Goal: Download file/media

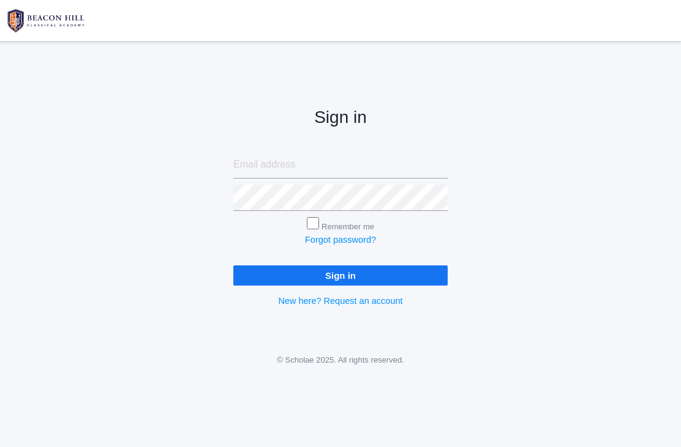
click at [339, 170] on input "email" at bounding box center [340, 165] width 214 height 27
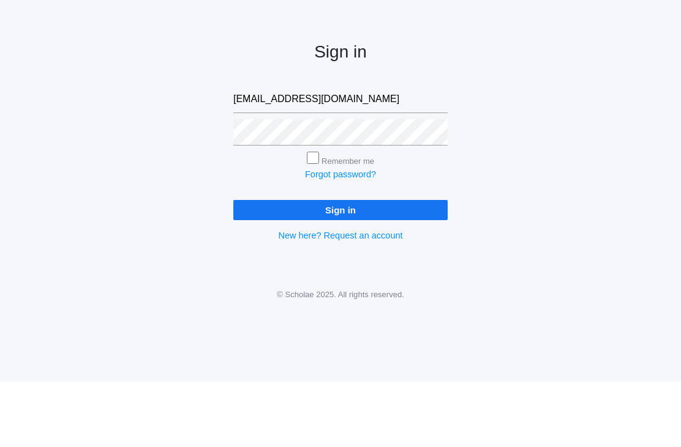
type input "[EMAIL_ADDRESS][DOMAIN_NAME]"
click at [340, 266] on input "Sign in" at bounding box center [340, 276] width 214 height 20
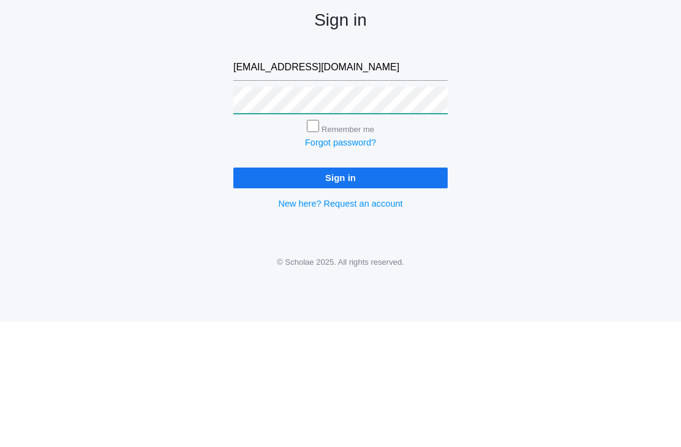
click at [340, 293] on input "Sign in" at bounding box center [340, 303] width 214 height 20
click at [374, 293] on input "Sign in" at bounding box center [340, 303] width 214 height 20
click at [340, 293] on input "Sign in" at bounding box center [340, 303] width 214 height 20
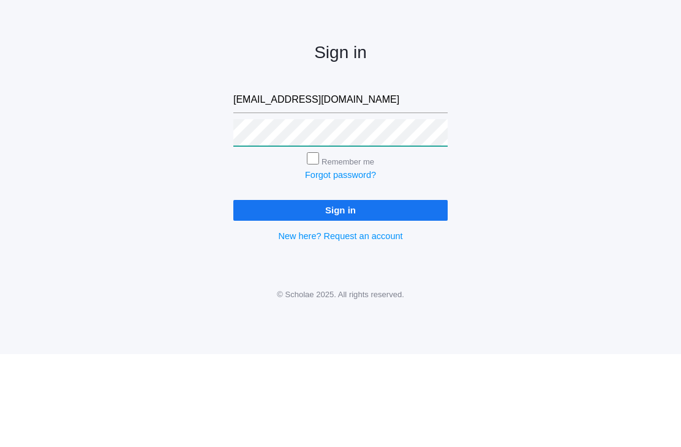
click at [340, 293] on input "Sign in" at bounding box center [340, 303] width 214 height 20
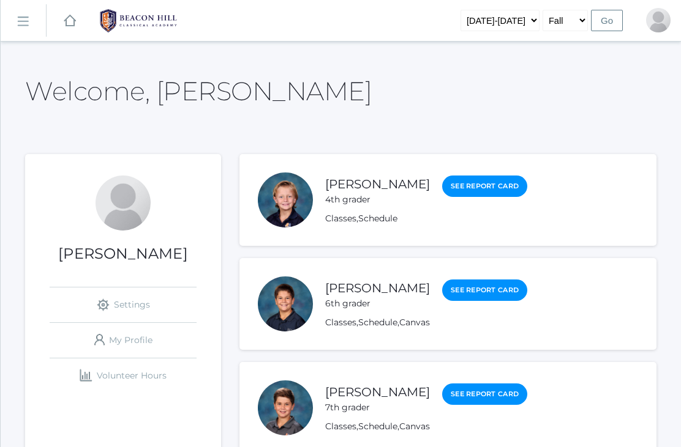
click at [337, 222] on link "Classes" at bounding box center [340, 218] width 31 height 11
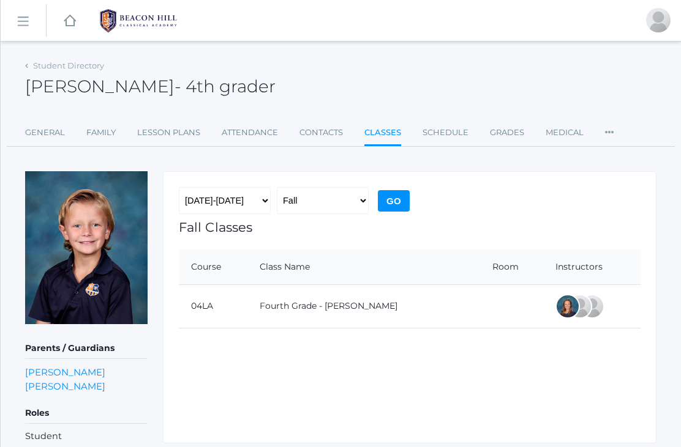
click at [169, 143] on link "Lesson Plans" at bounding box center [168, 133] width 63 height 24
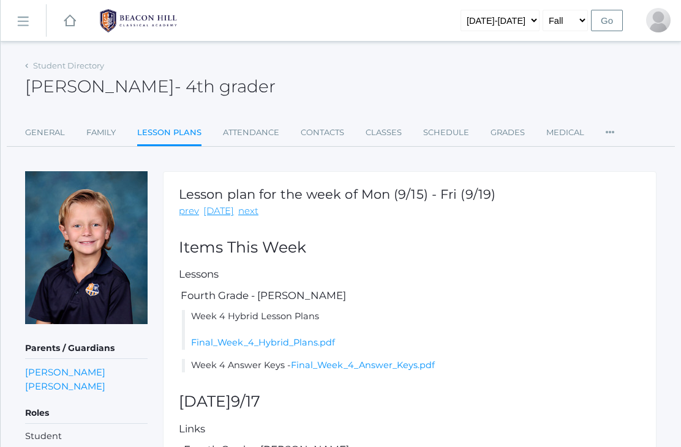
click at [322, 342] on link "Final_Week_4_Hybrid_Plans.pdf" at bounding box center [263, 342] width 144 height 11
